Goal: Information Seeking & Learning: Learn about a topic

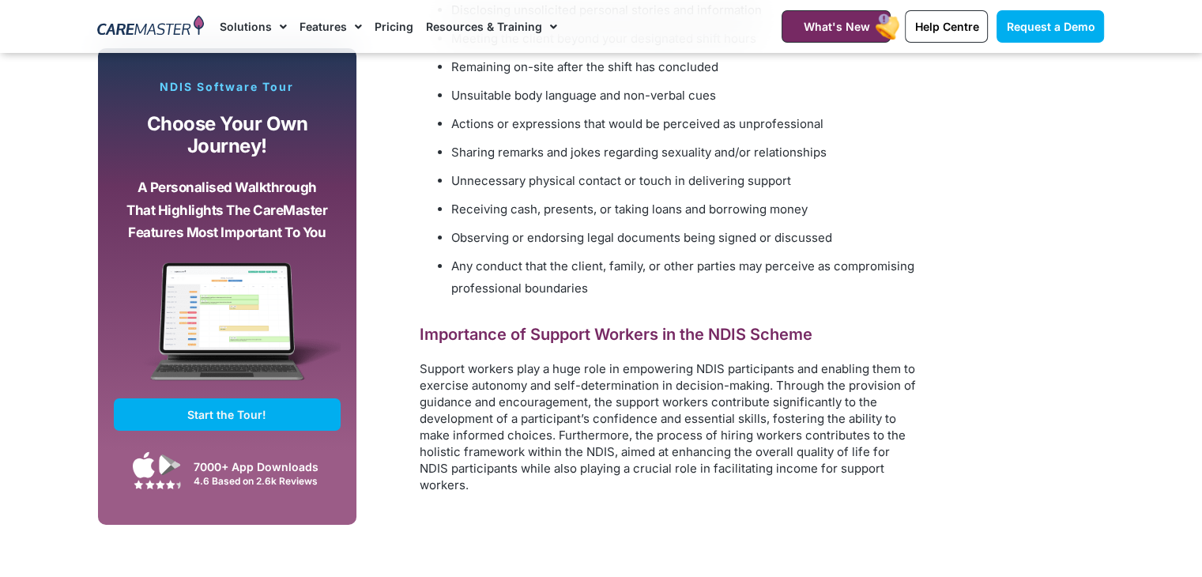
scroll to position [5322, 0]
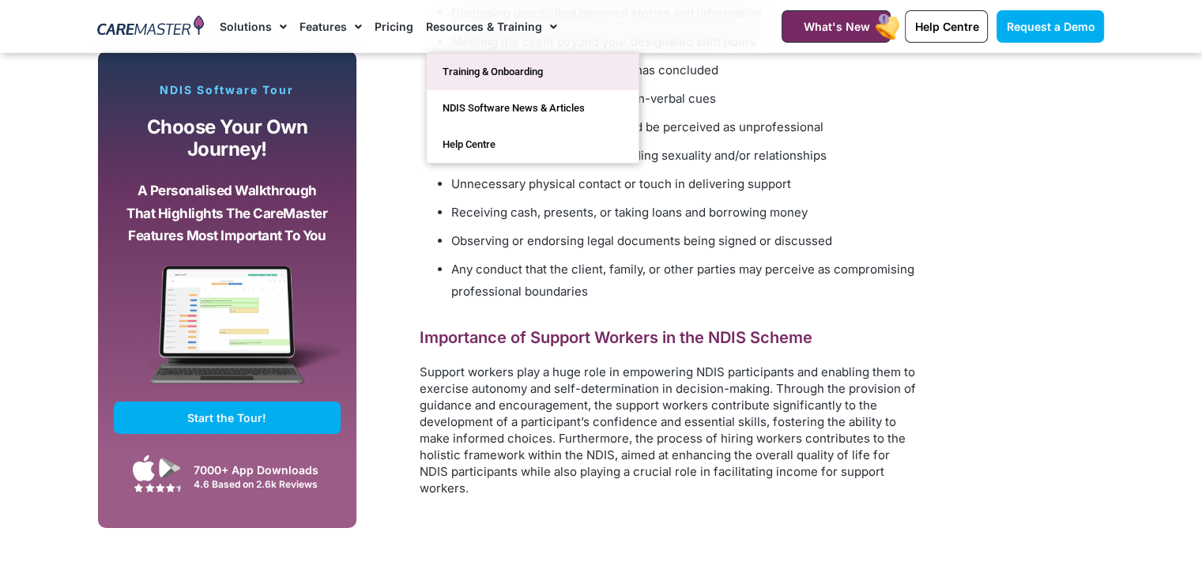
click at [497, 78] on link "Training & Onboarding" at bounding box center [533, 72] width 212 height 36
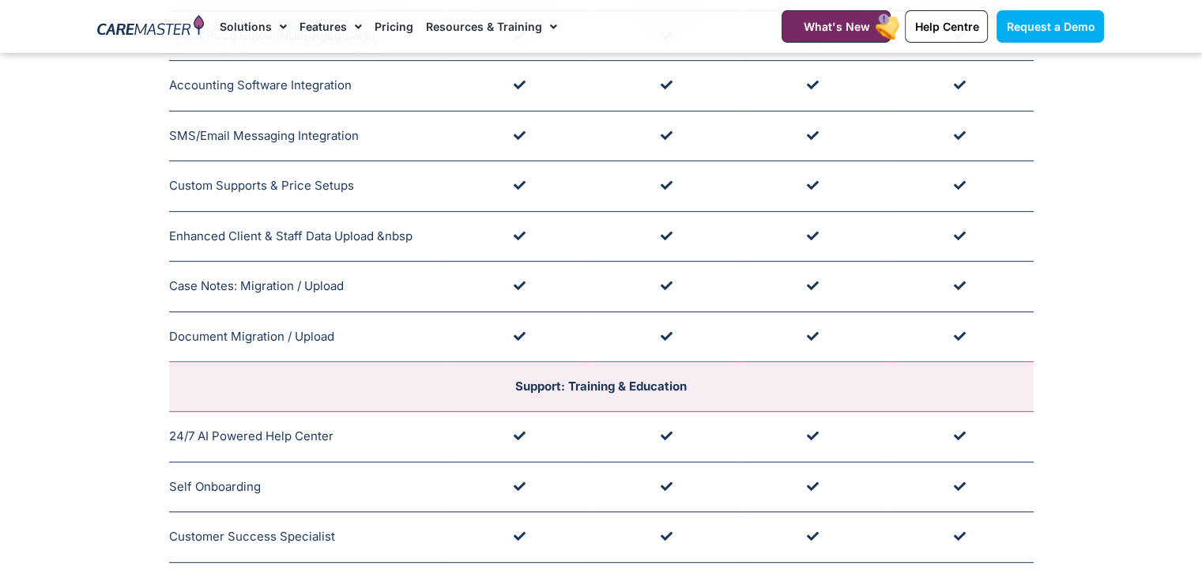
scroll to position [762, 0]
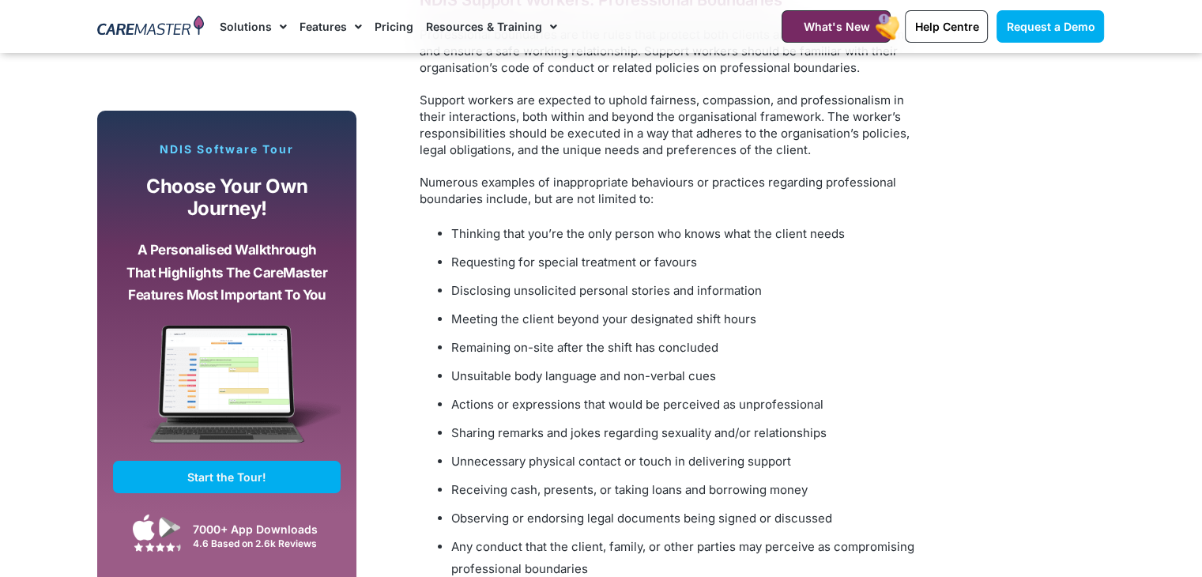
scroll to position [5043, 0]
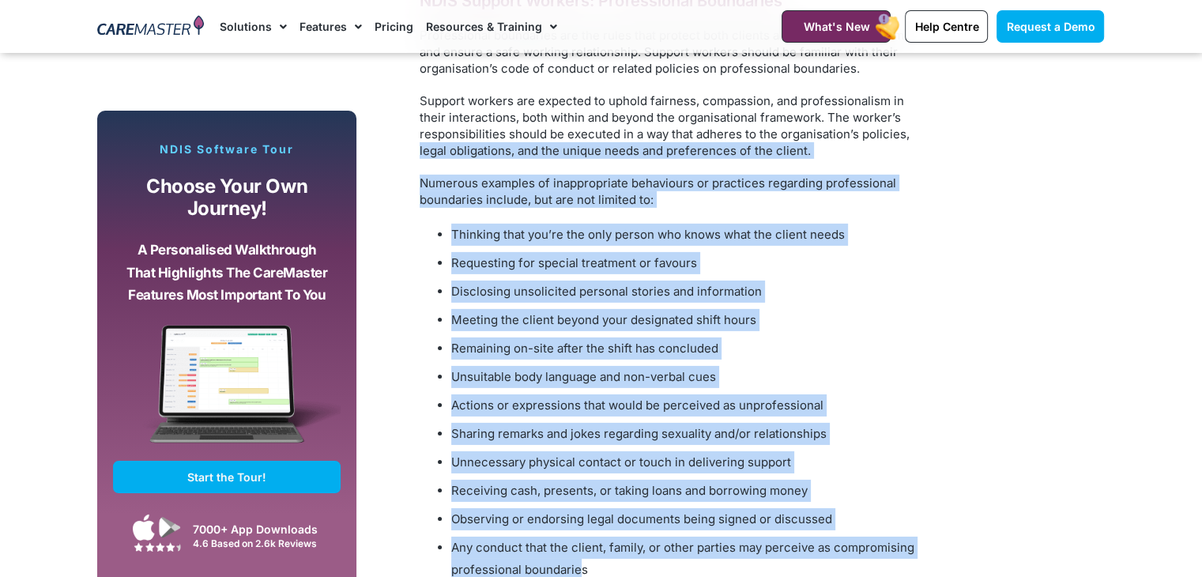
drag, startPoint x: 582, startPoint y: 510, endPoint x: 399, endPoint y: 88, distance: 460.0
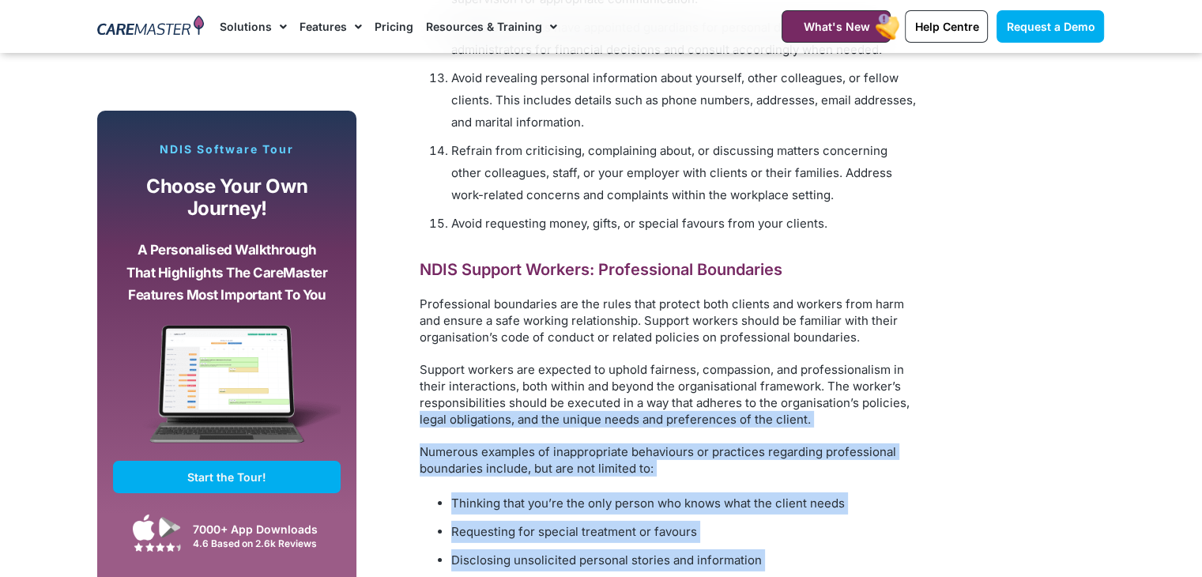
scroll to position [4774, 0]
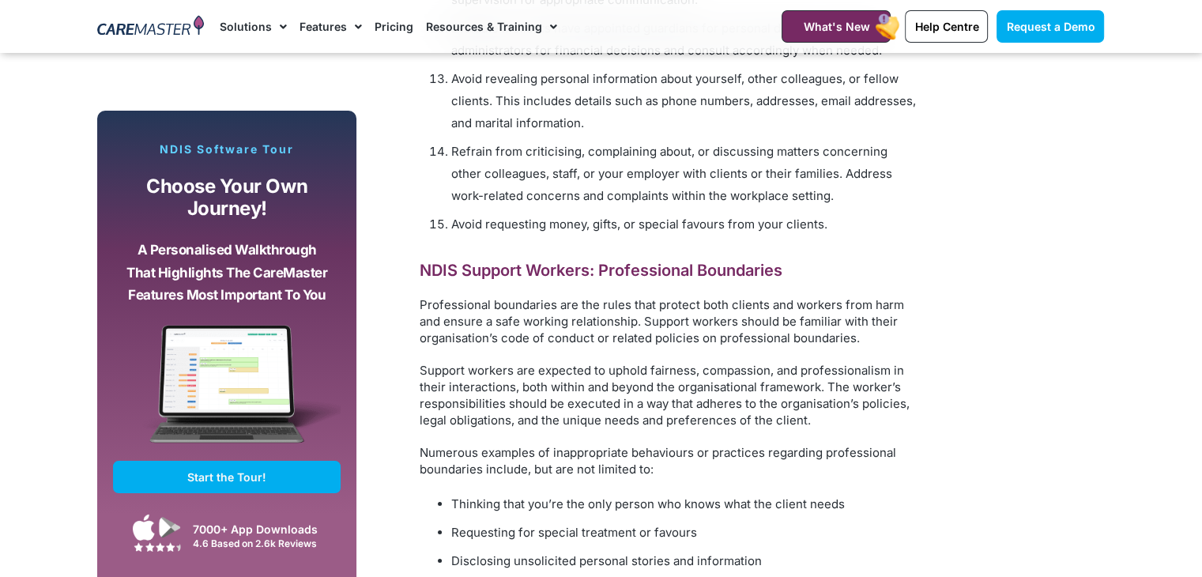
click at [420, 260] on h2 "NDIS Support Workers: Professional Boundaries" at bounding box center [669, 270] width 498 height 21
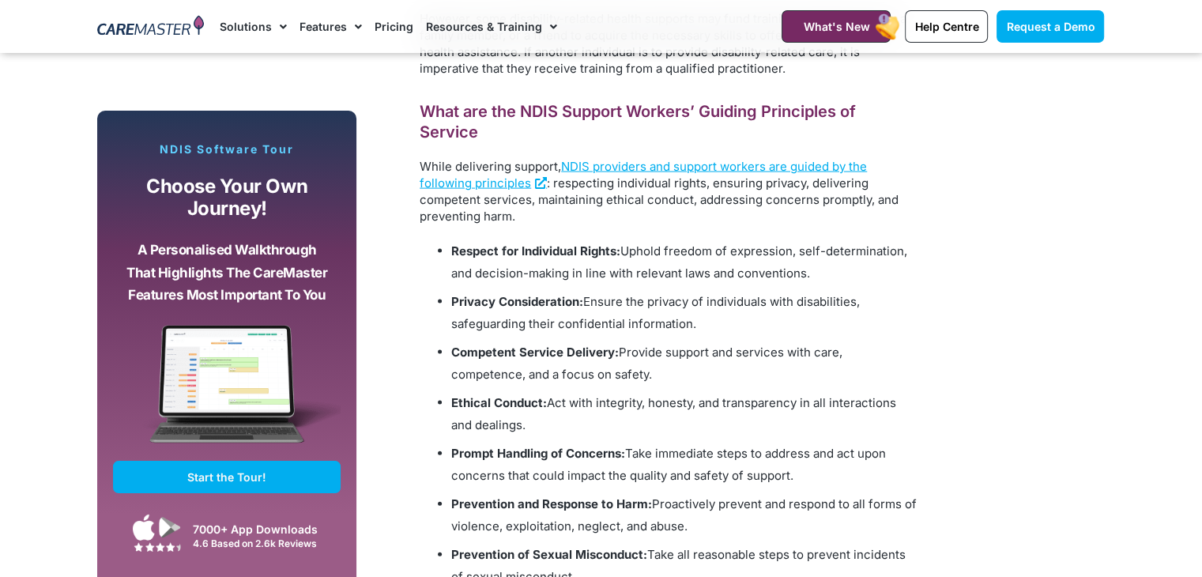
scroll to position [3232, 0]
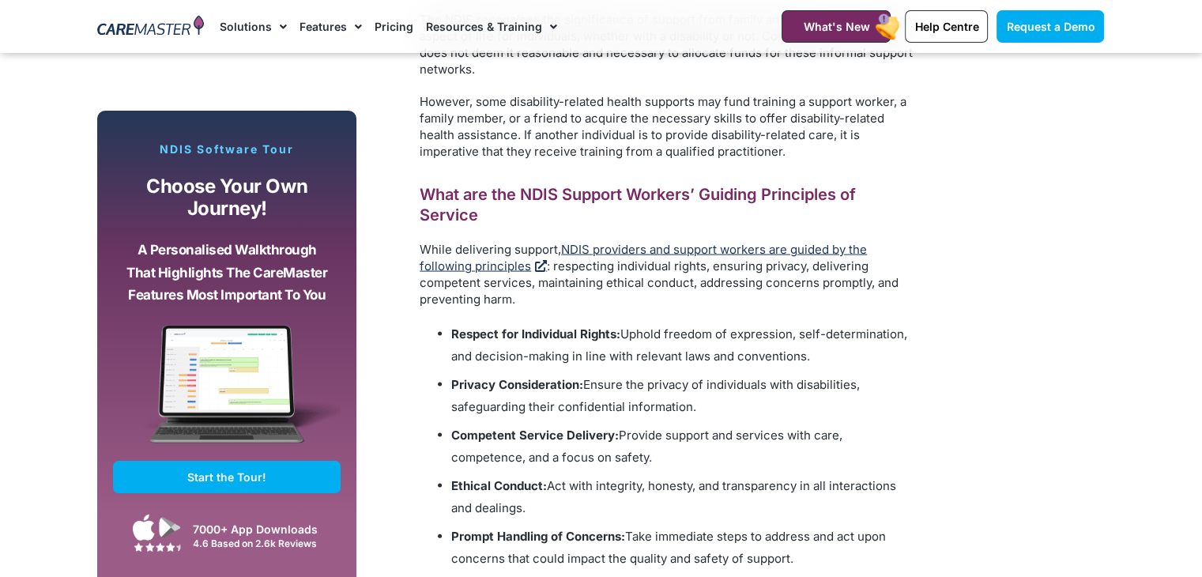
click at [597, 242] on span "NDIS providers and support workers are guided by the following principles" at bounding box center [643, 258] width 447 height 32
